Goal: Task Accomplishment & Management: Use online tool/utility

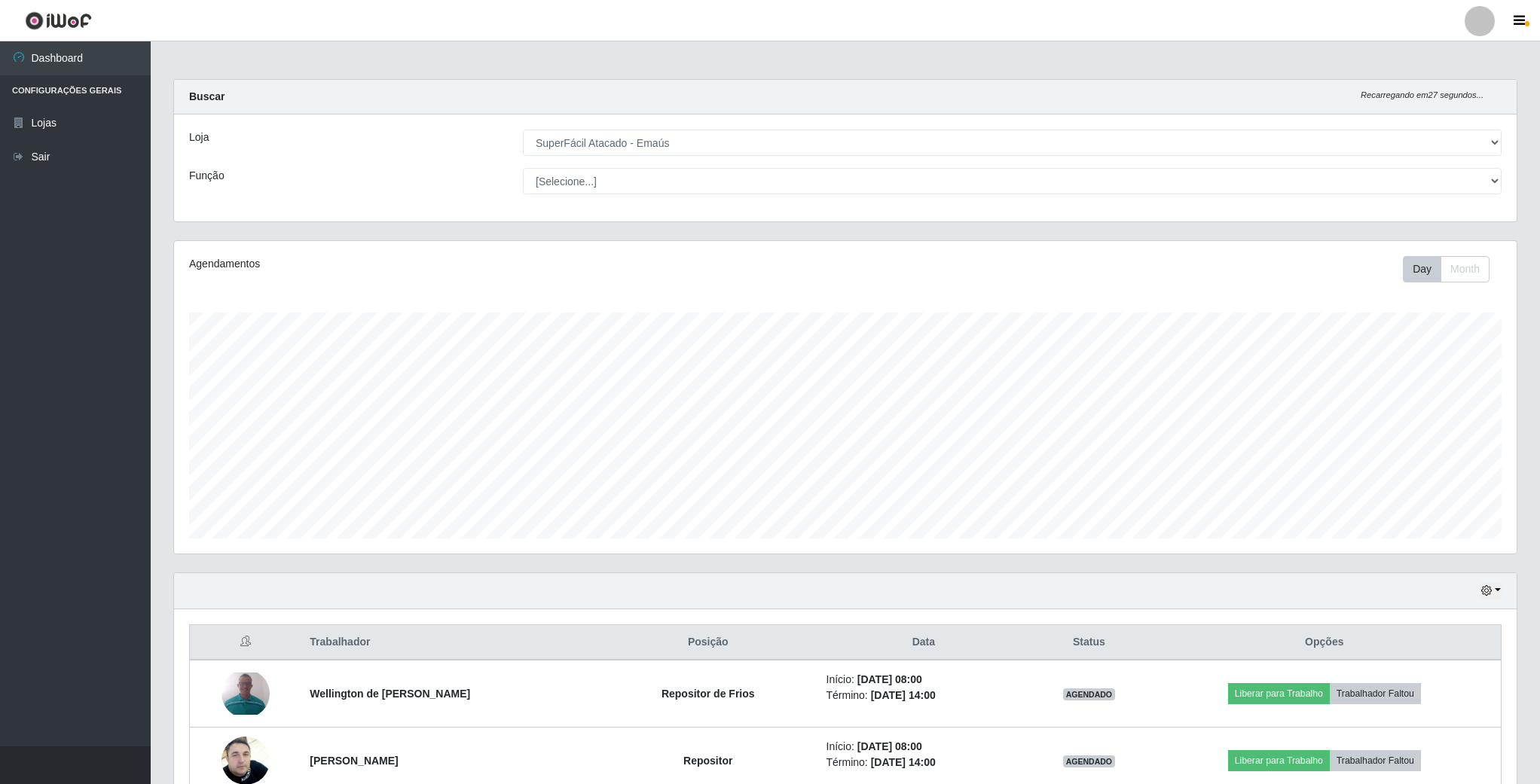
select select "407"
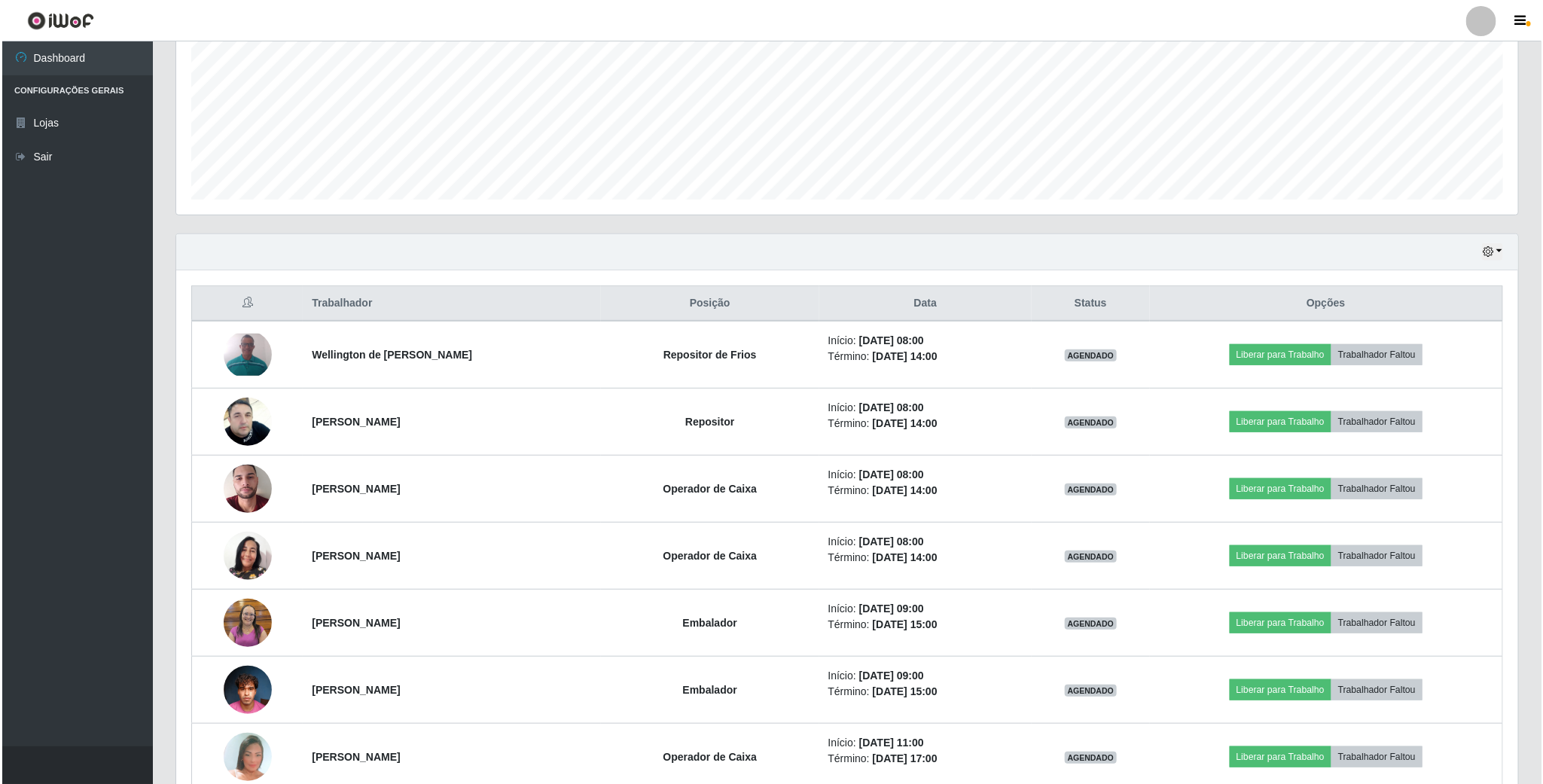
scroll to position [339, 0]
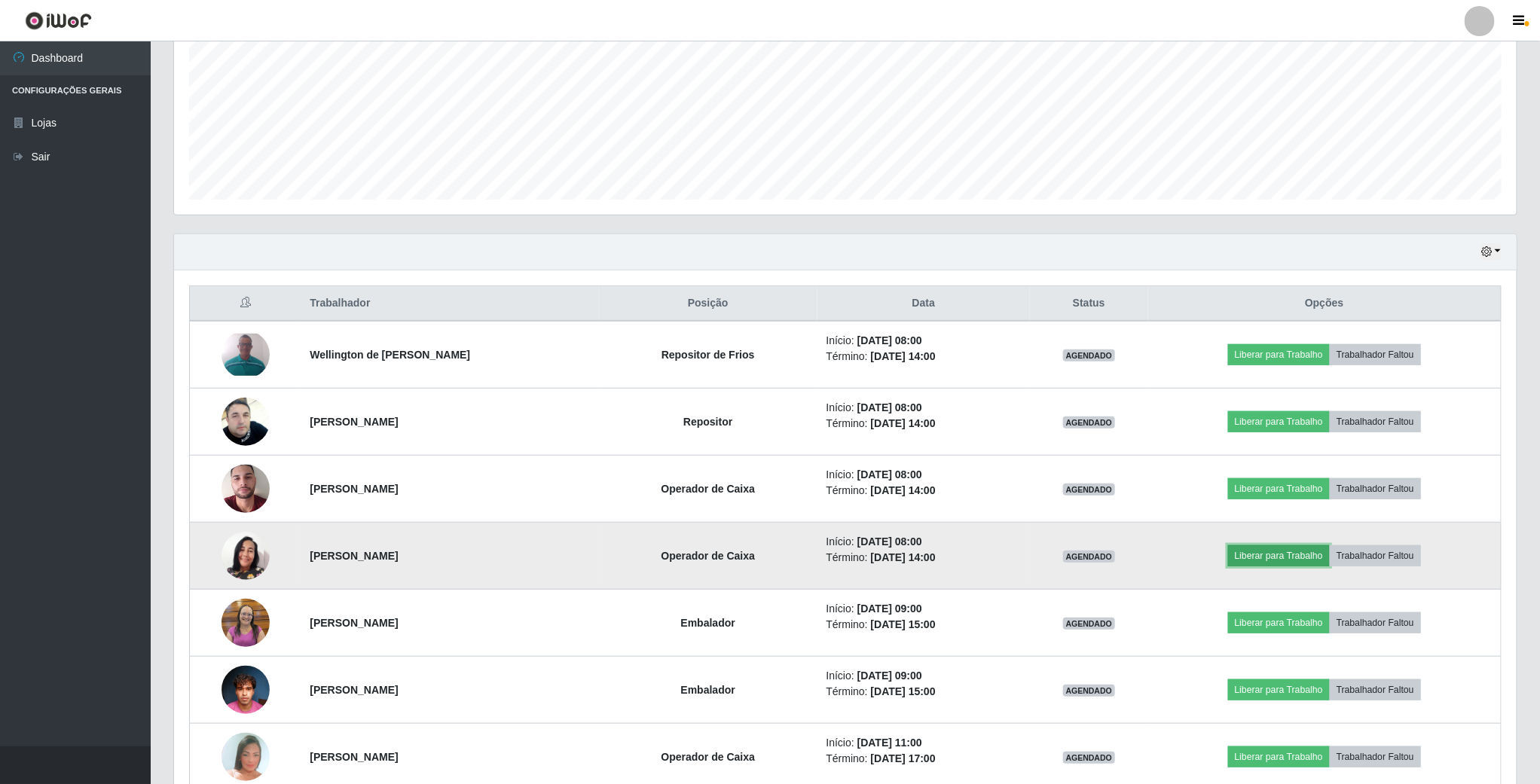
click at [1266, 564] on button "Liberar para Trabalho" at bounding box center [1279, 555] width 101 height 21
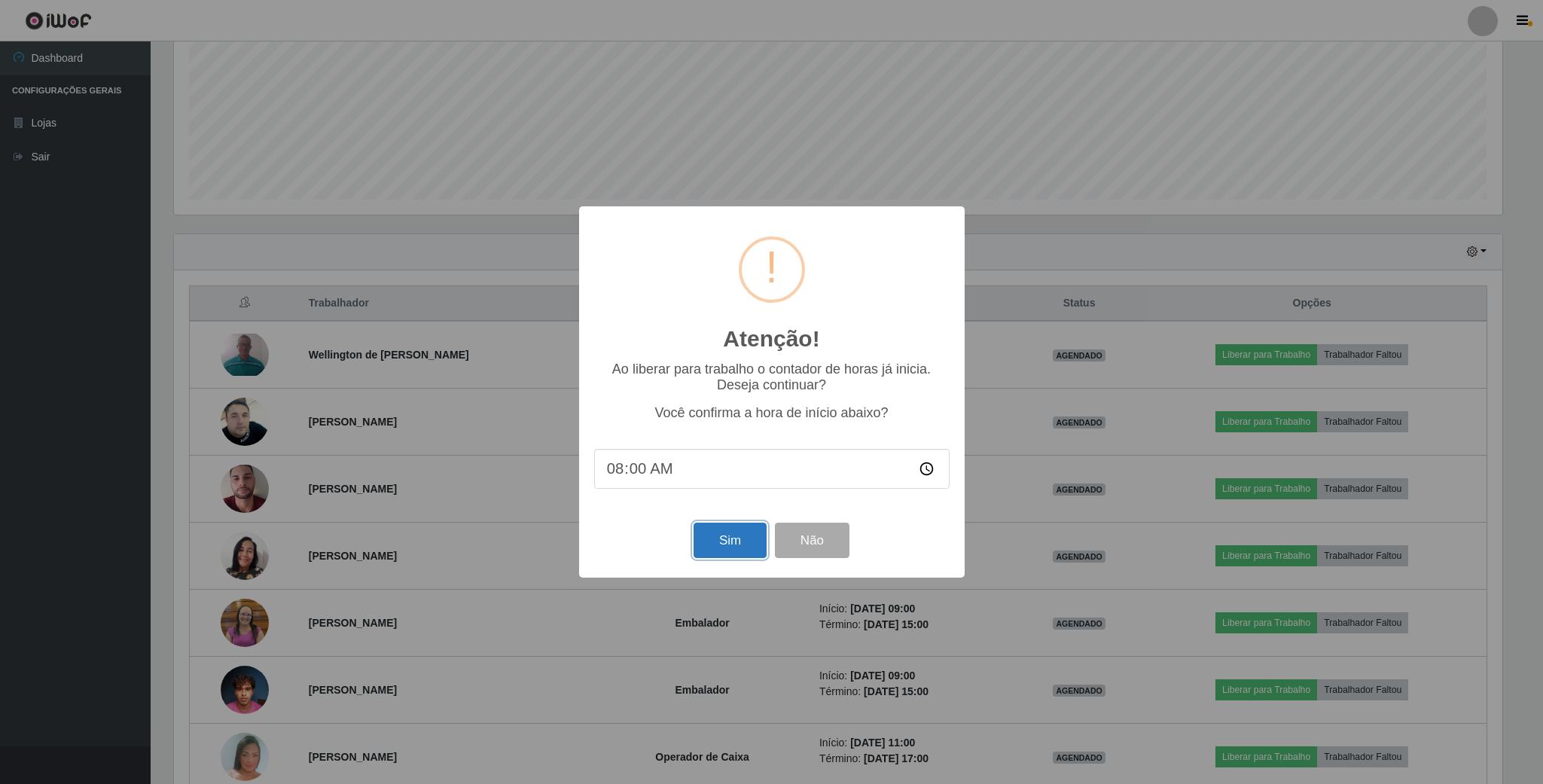
click at [728, 542] on button "Sim" at bounding box center [730, 541] width 73 height 35
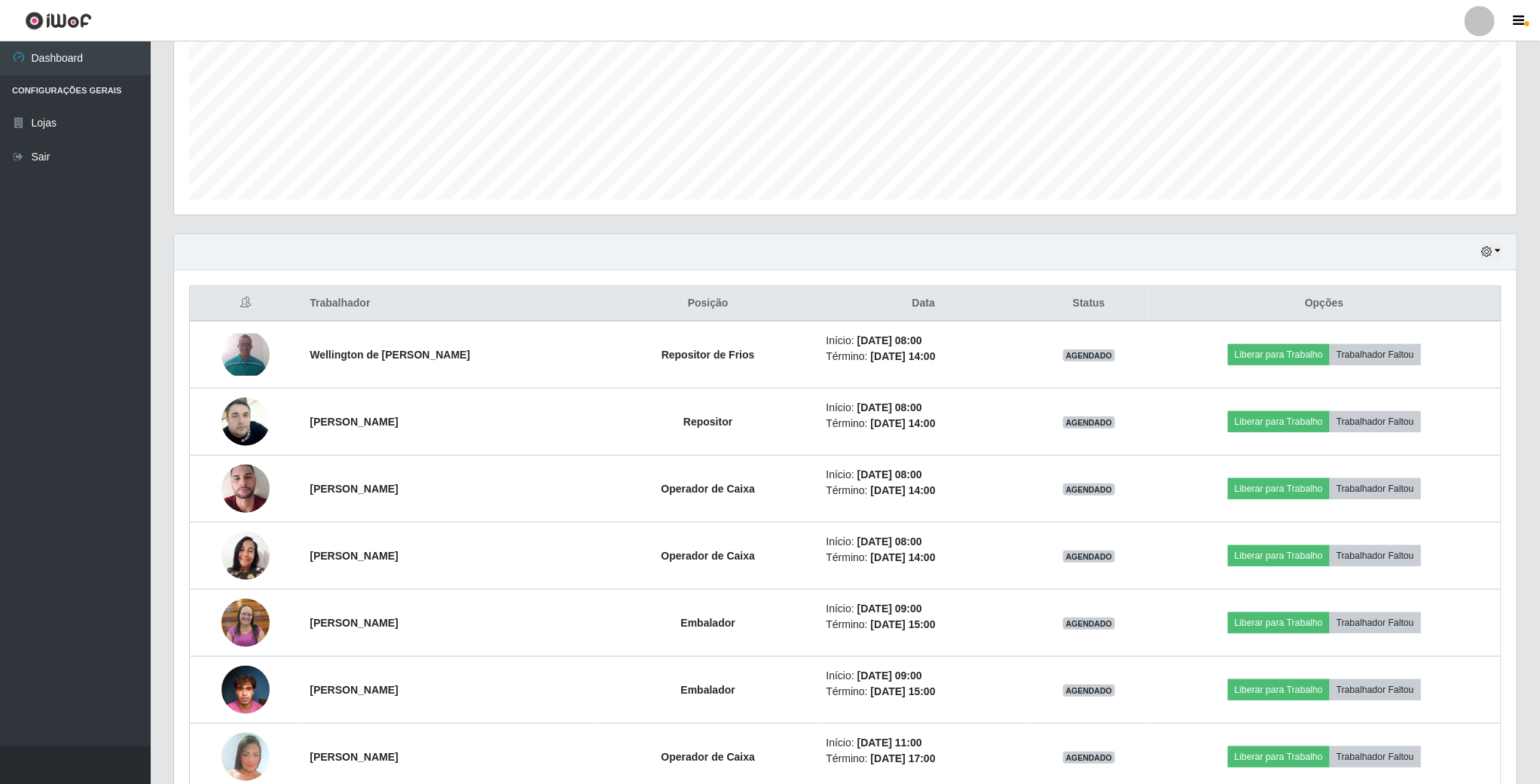
scroll to position [314, 1345]
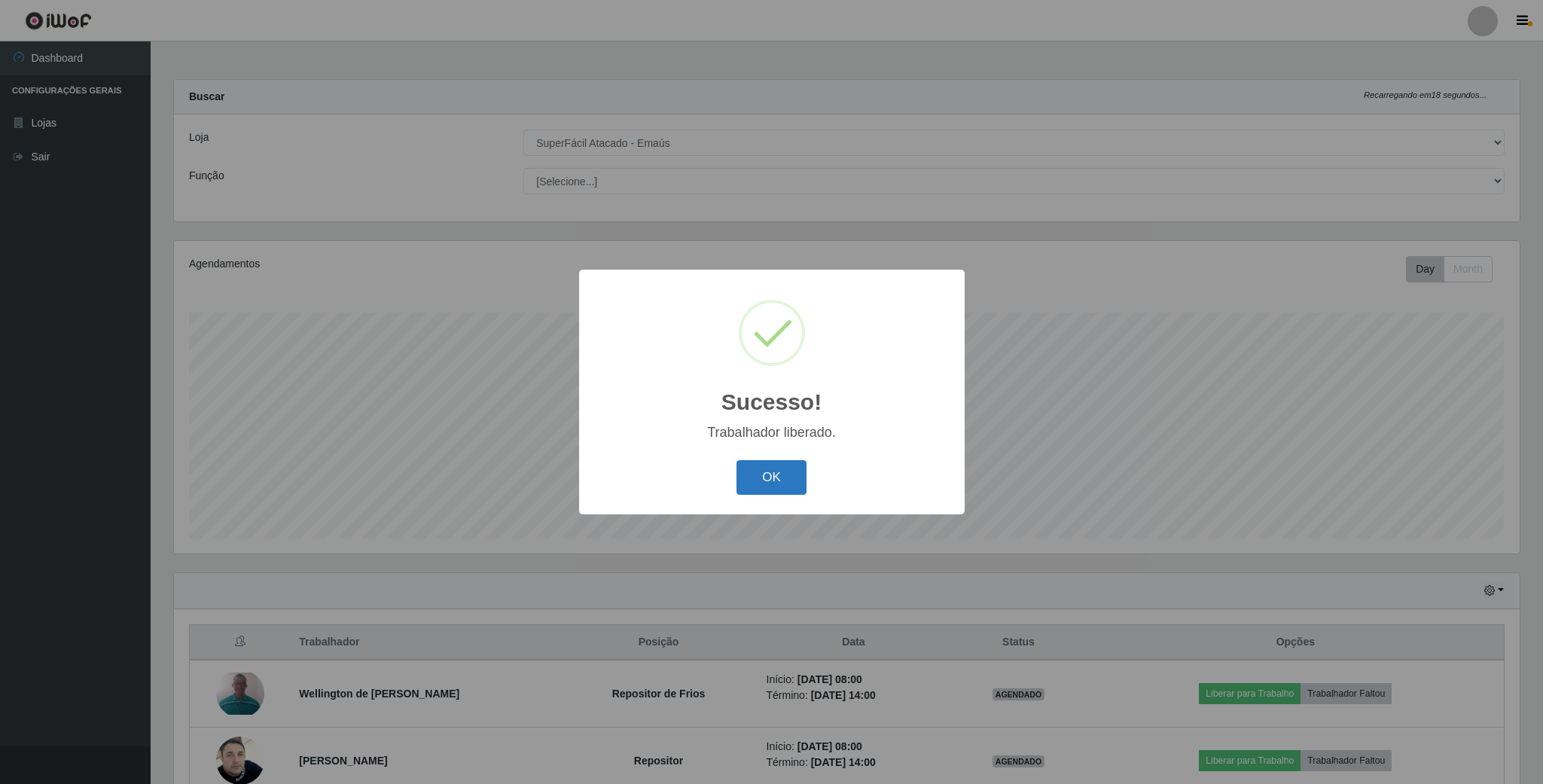
click at [780, 484] on button "OK" at bounding box center [772, 478] width 70 height 35
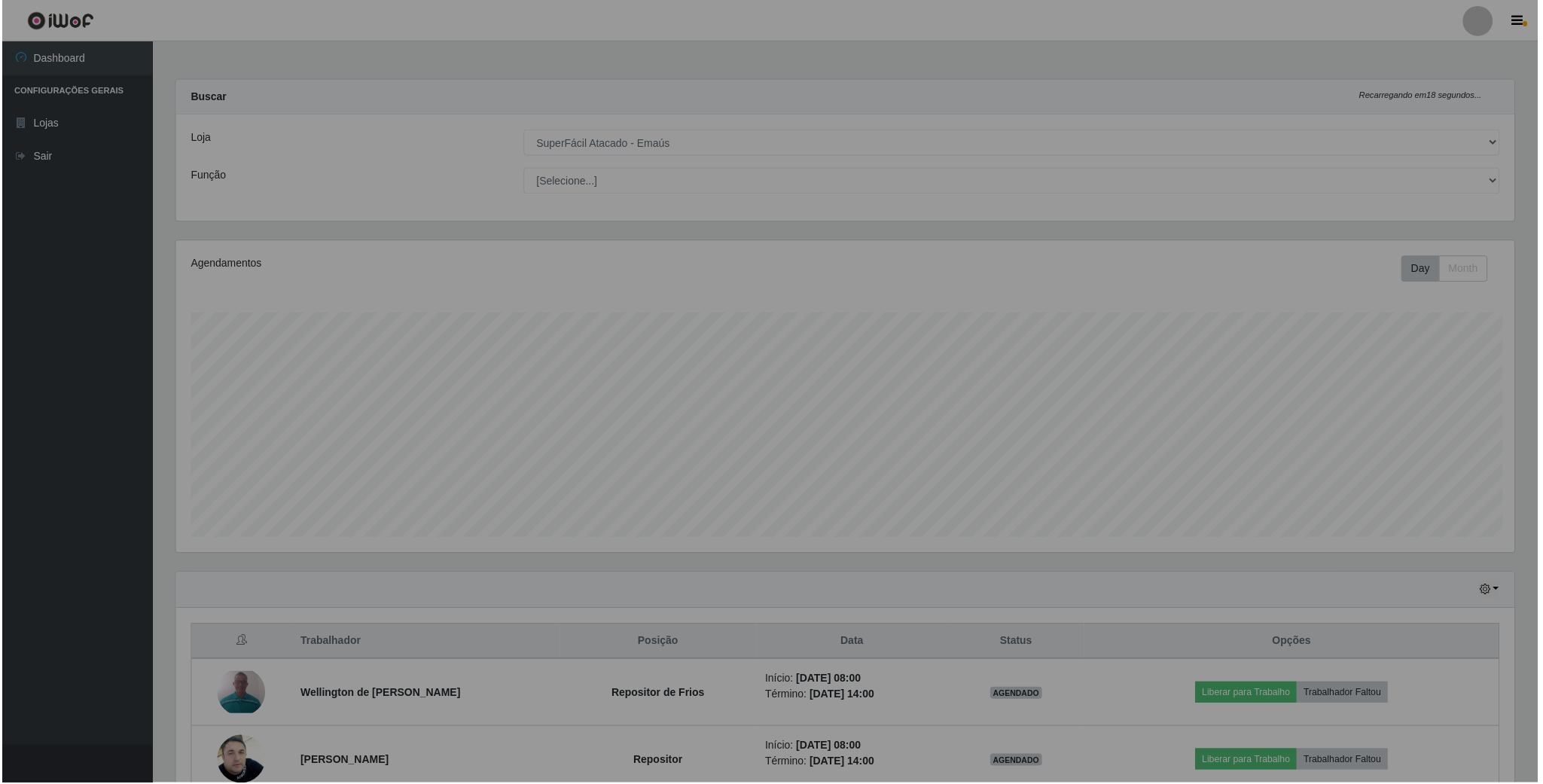
scroll to position [752671, 751809]
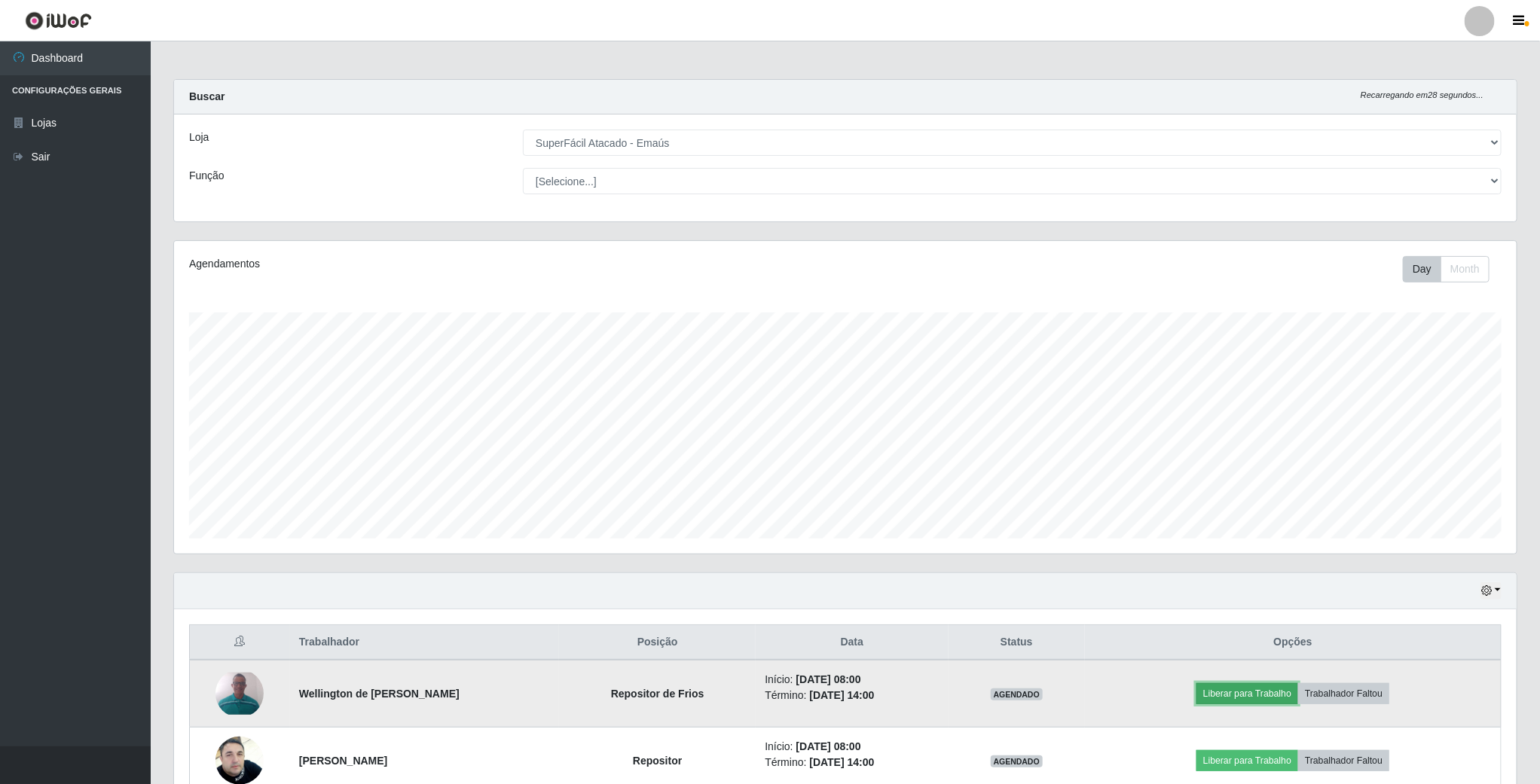
click at [1235, 701] on button "Liberar para Trabalho" at bounding box center [1247, 693] width 101 height 21
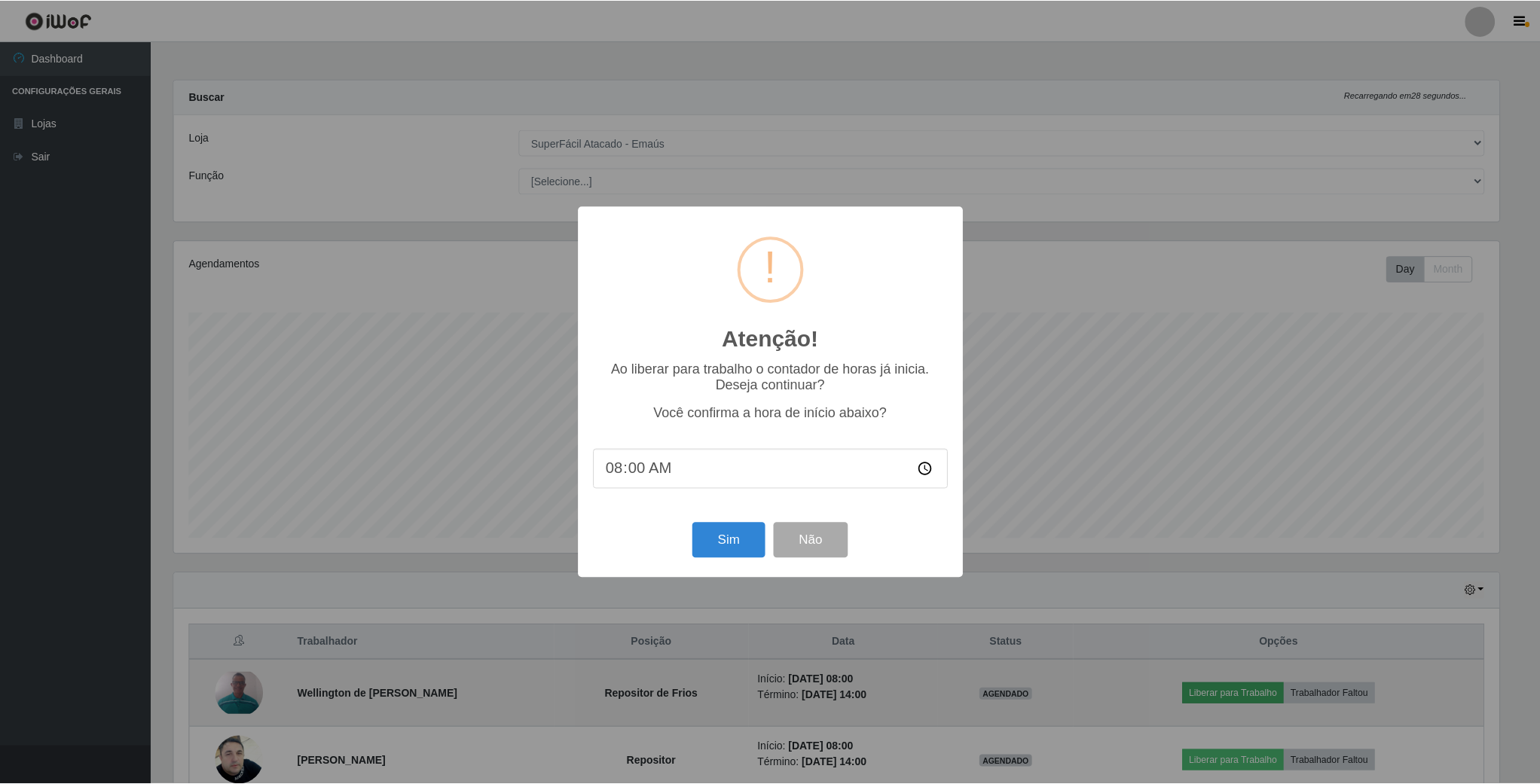
scroll to position [314, 1329]
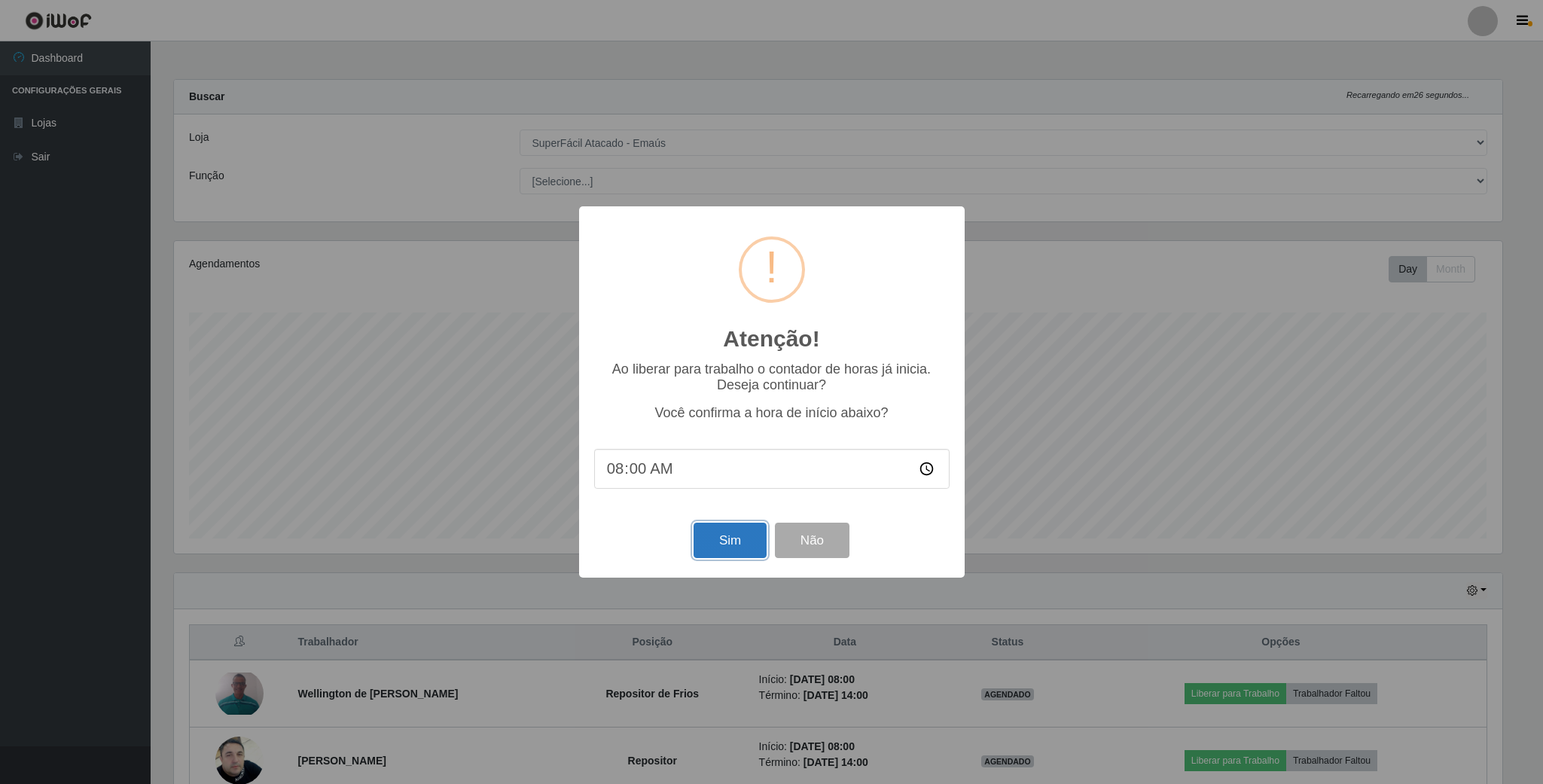
click at [728, 549] on button "Sim" at bounding box center [730, 541] width 73 height 35
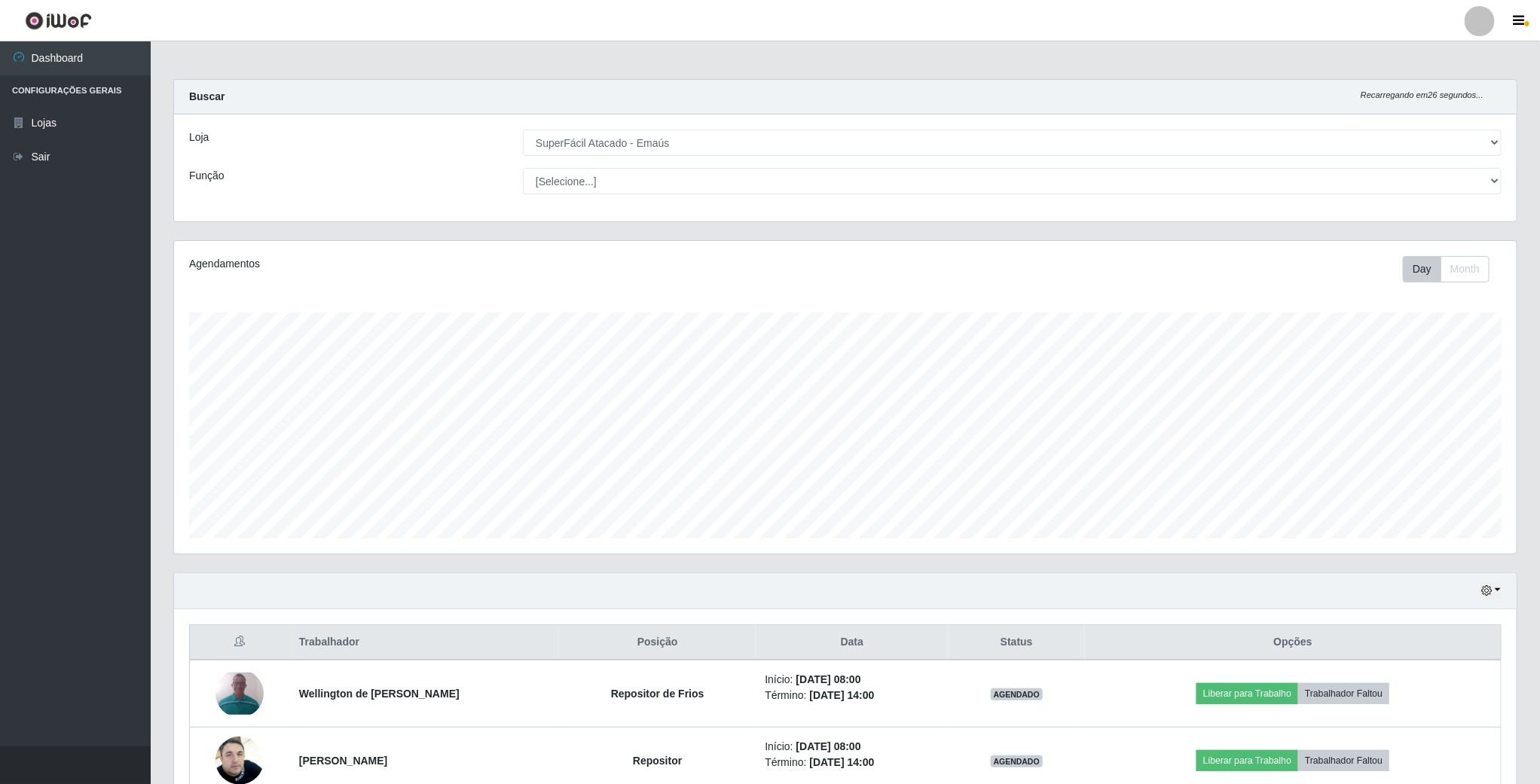
scroll to position [314, 1345]
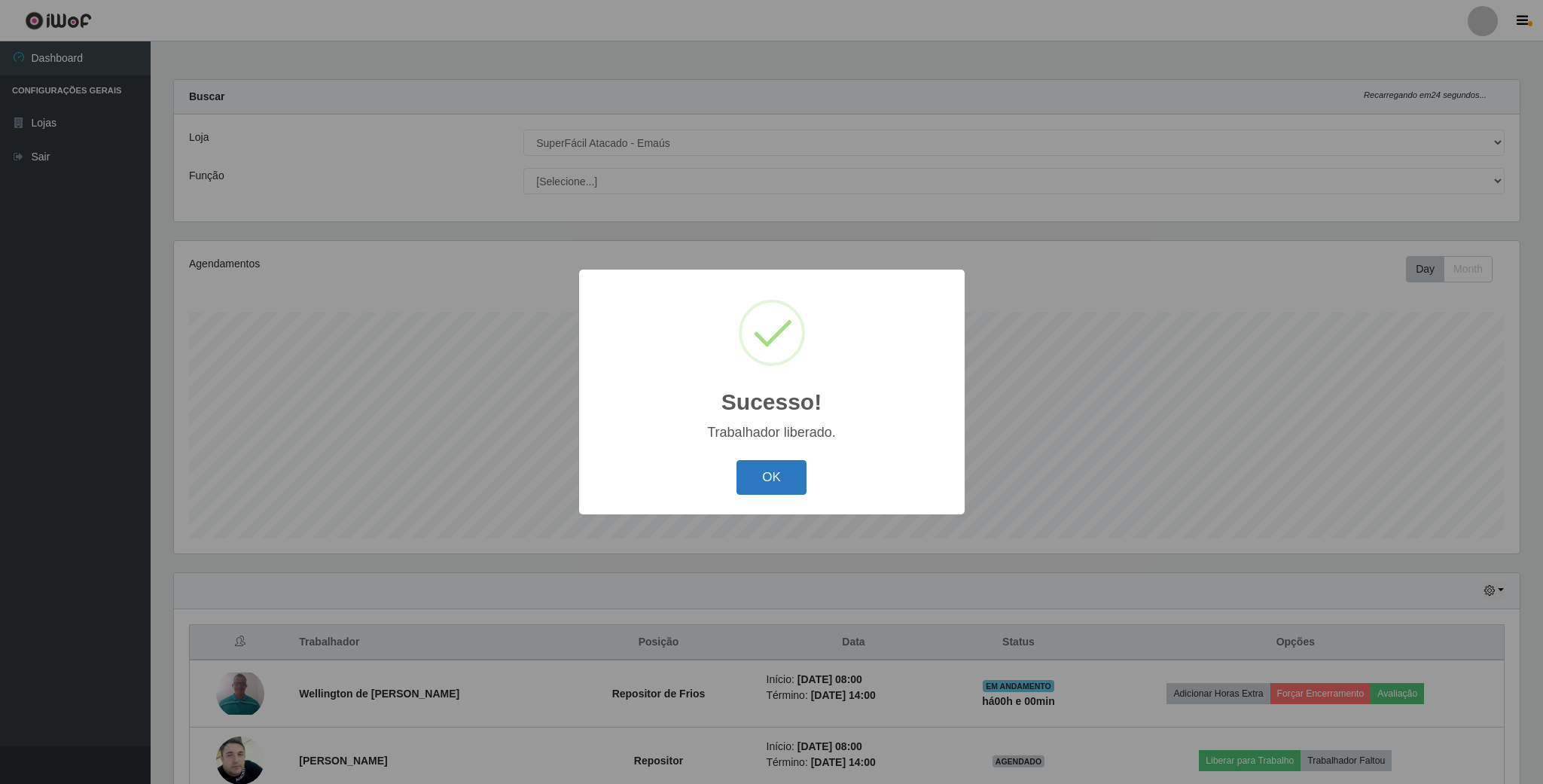
click at [779, 479] on button "OK" at bounding box center [772, 478] width 70 height 35
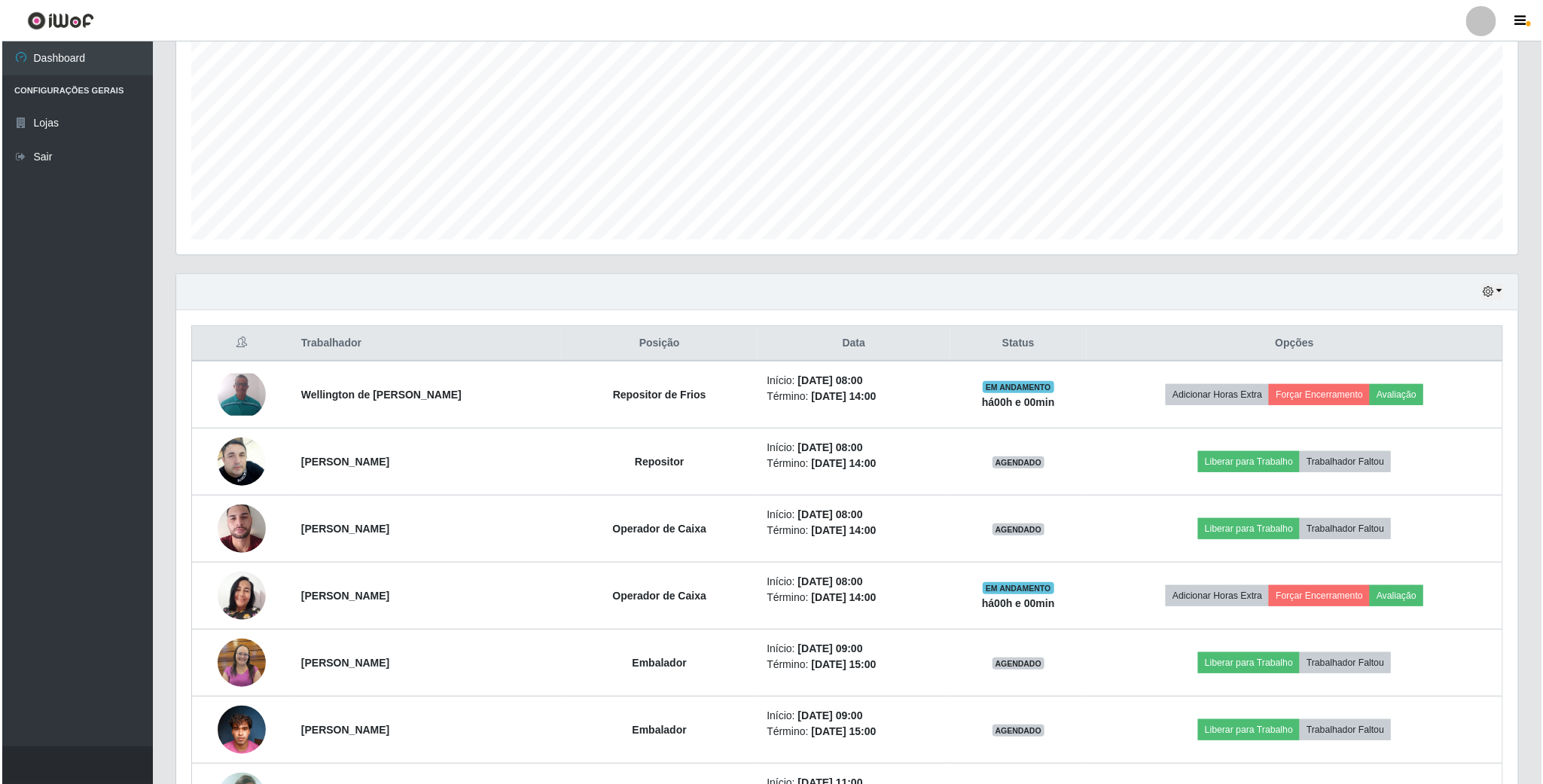
scroll to position [339, 0]
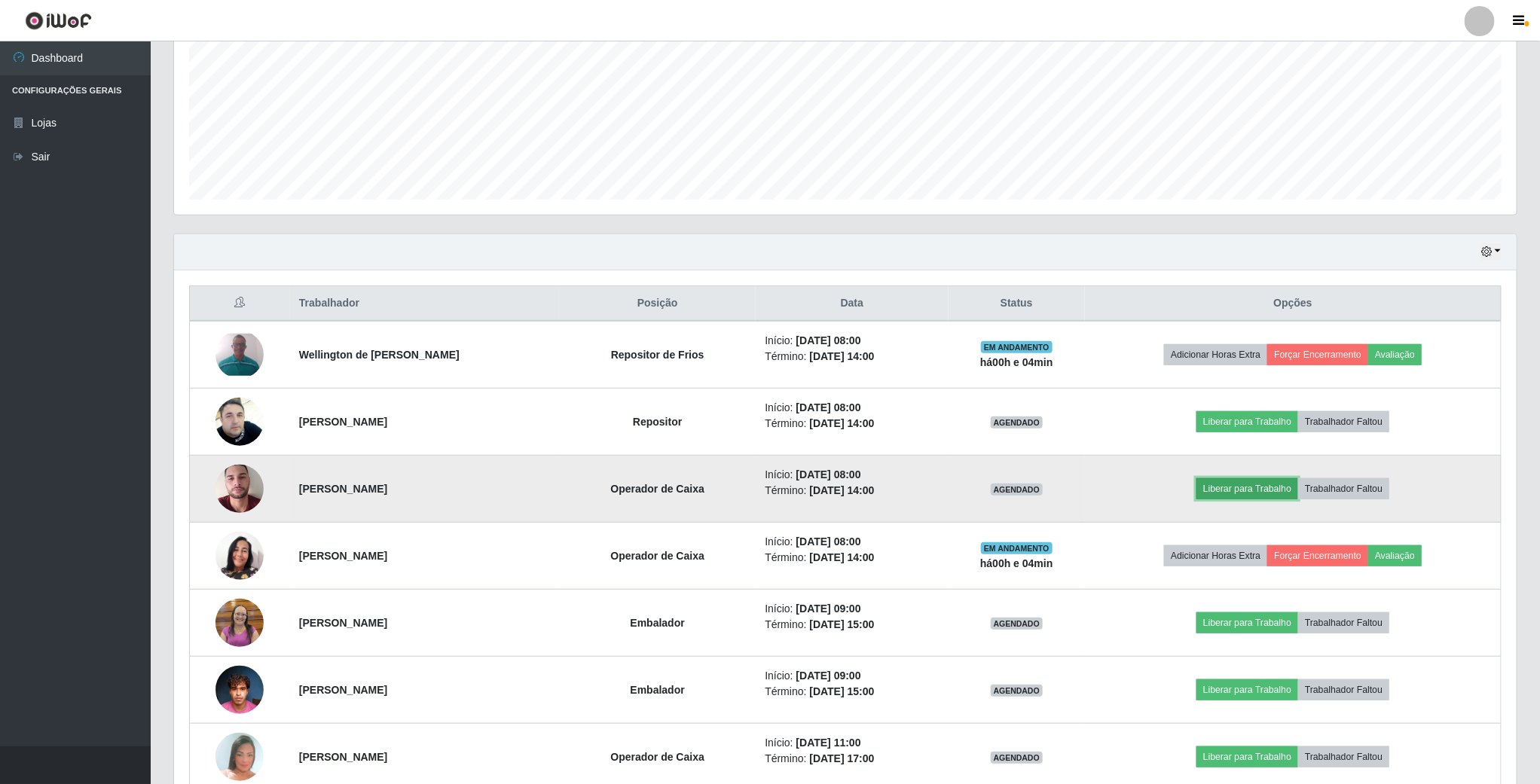
click at [1235, 495] on button "Liberar para Trabalho" at bounding box center [1247, 488] width 101 height 21
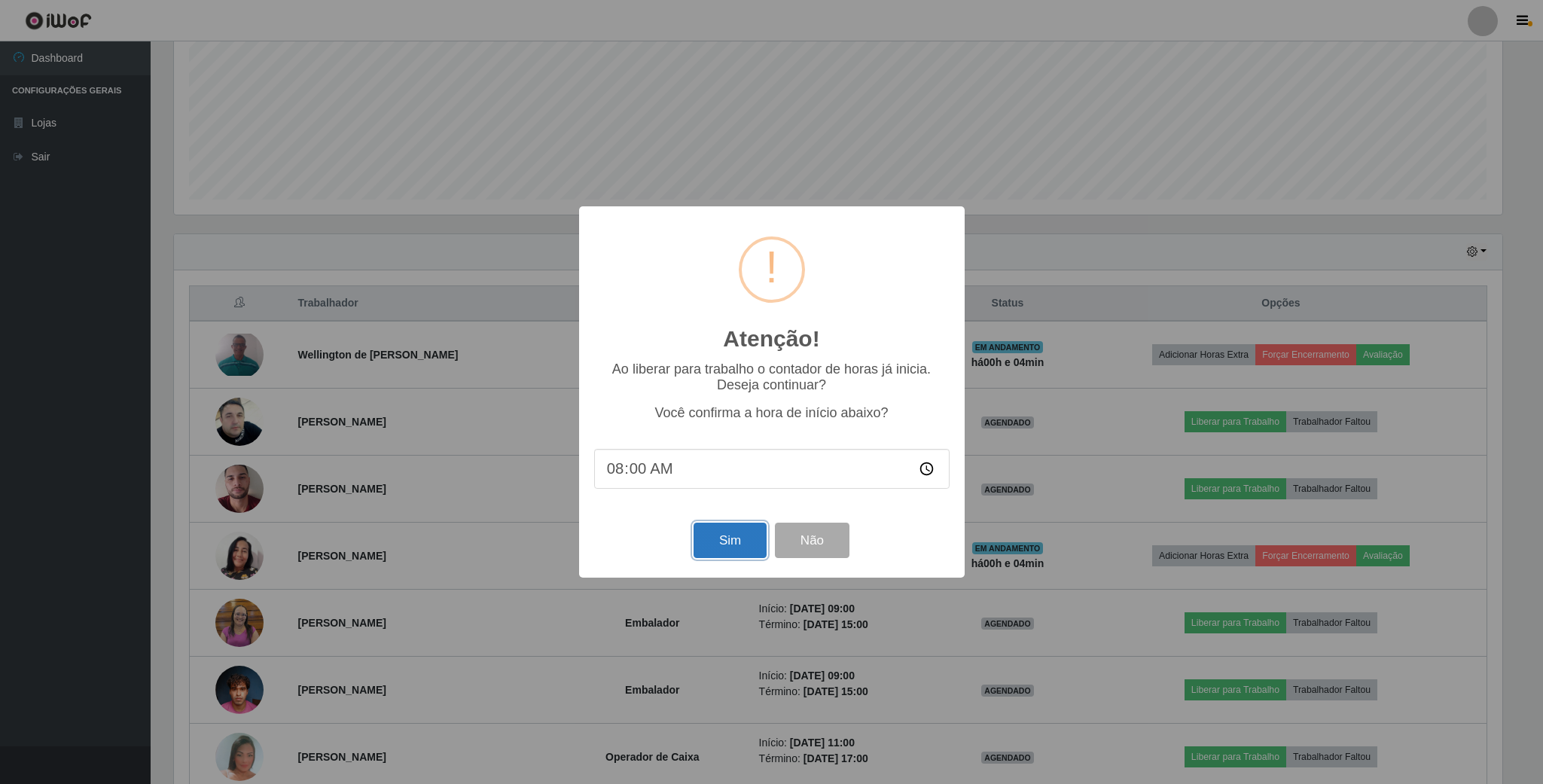
click at [723, 545] on button "Sim" at bounding box center [730, 541] width 73 height 35
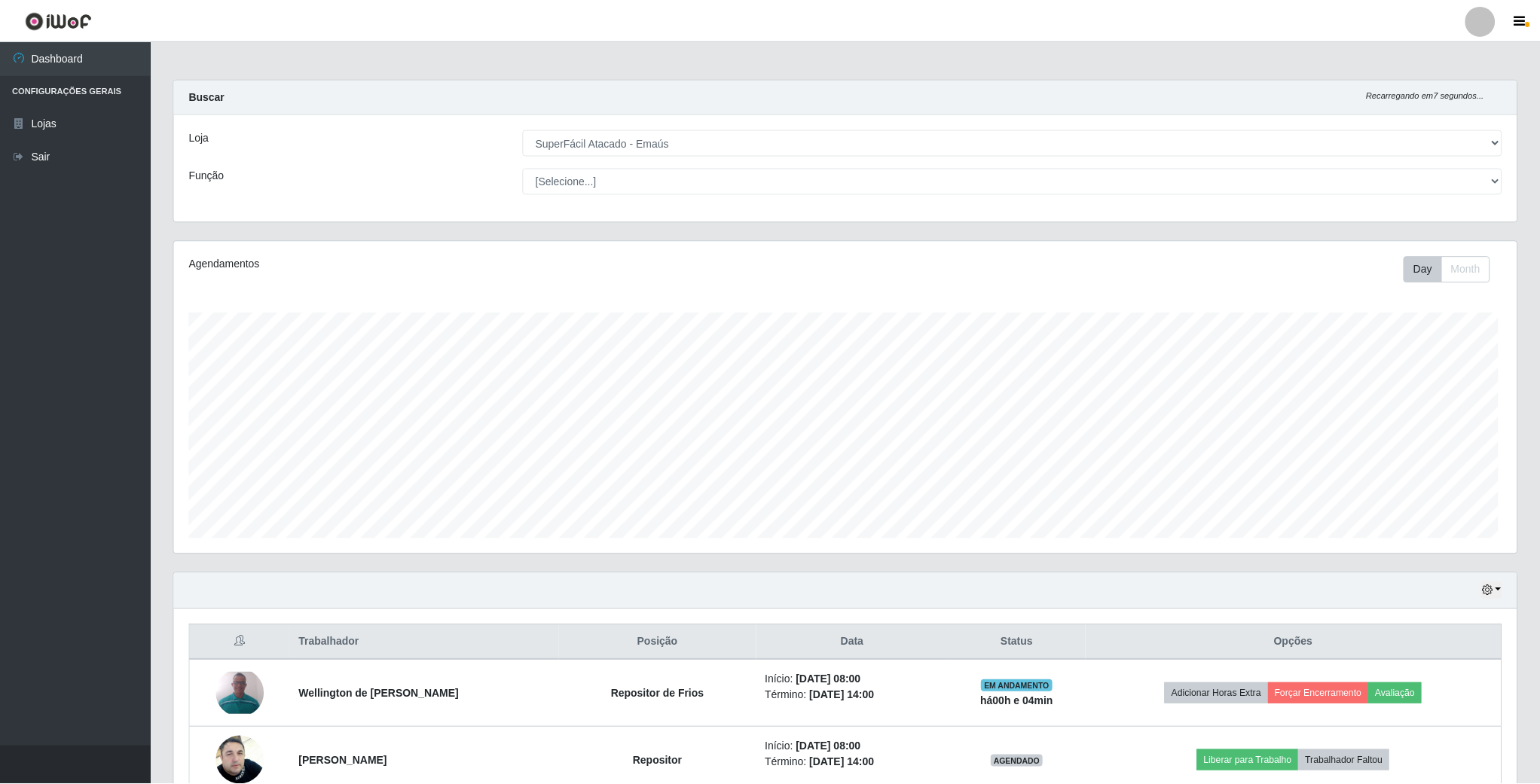
scroll to position [314, 1345]
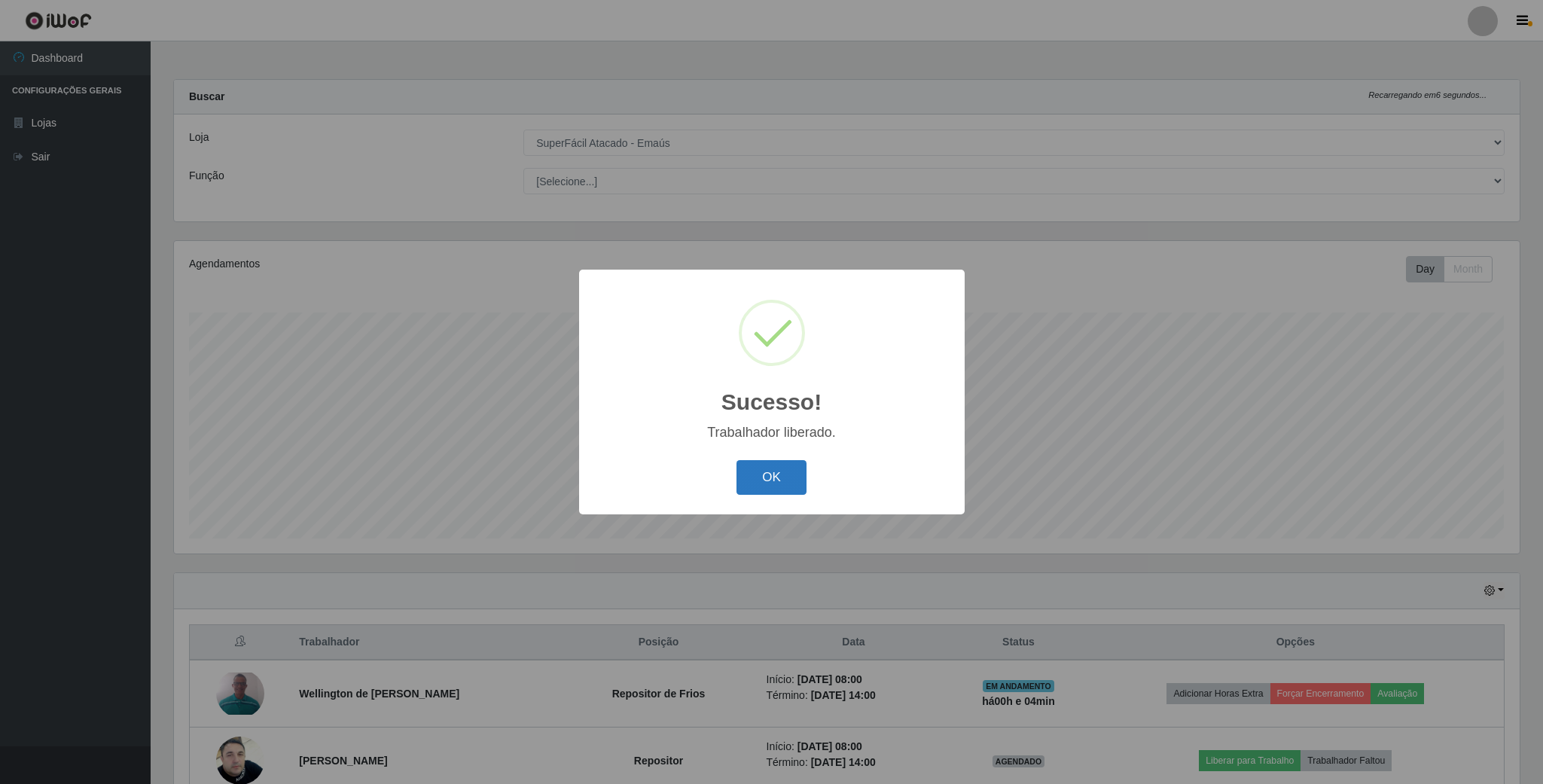
click at [785, 475] on button "OK" at bounding box center [772, 478] width 70 height 35
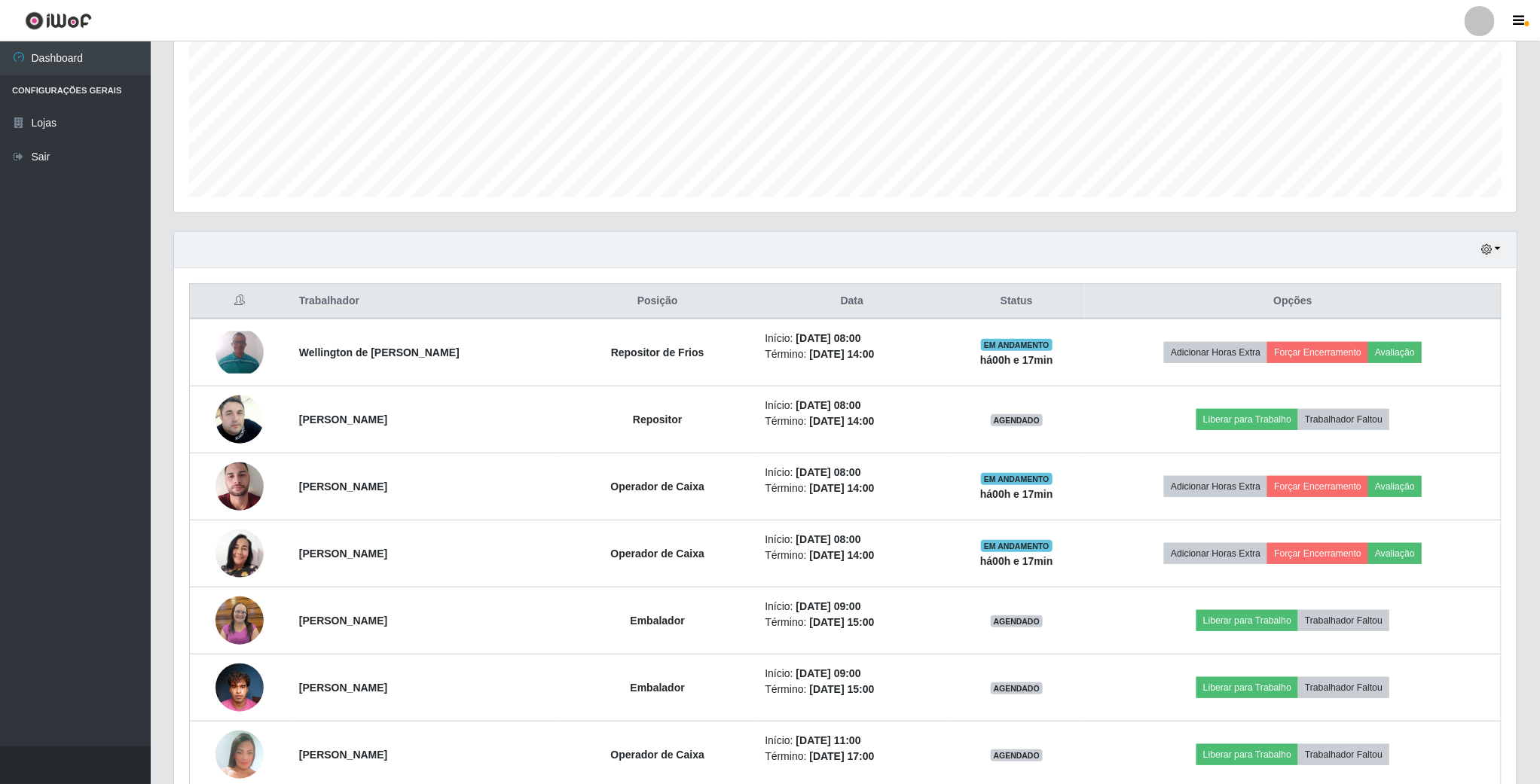
scroll to position [262, 0]
